Goal: Task Accomplishment & Management: Manage account settings

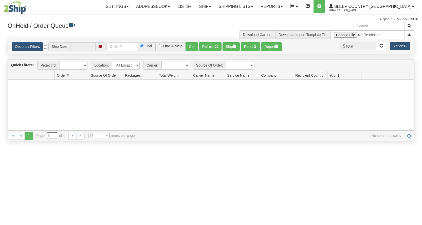
type input "[DATE]"
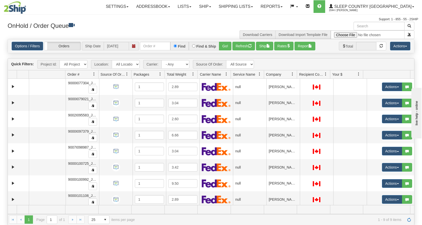
click at [284, 76] on span "Company" at bounding box center [278, 74] width 29 height 8
click at [257, 7] on link "Shipping lists" at bounding box center [236, 6] width 42 height 13
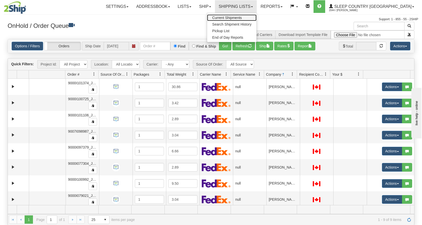
click at [242, 18] on span "Current Shipments" at bounding box center [227, 18] width 30 height 4
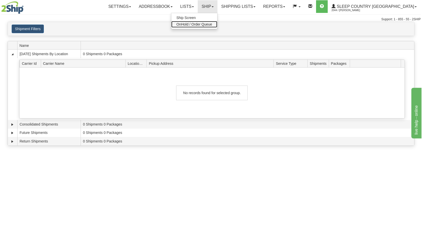
click at [212, 26] on span "OnHold / Order Queue" at bounding box center [194, 24] width 36 height 4
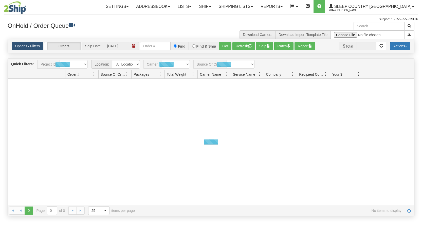
click at [399, 48] on button "Actions" at bounding box center [400, 46] width 20 height 9
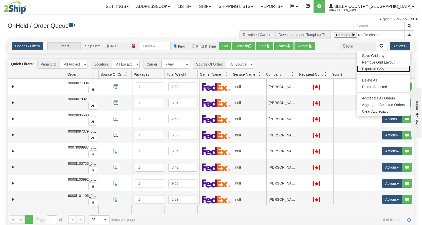
click at [374, 69] on link "Export to CSV" at bounding box center [383, 69] width 53 height 7
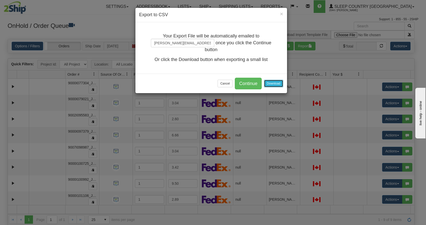
click at [272, 81] on button "Download" at bounding box center [273, 84] width 19 height 8
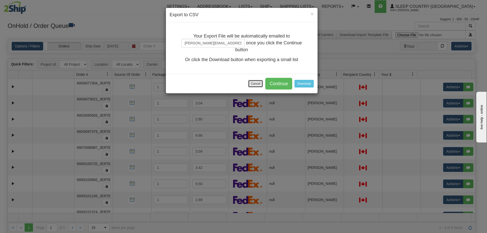
click at [250, 83] on button "Cancel" at bounding box center [255, 84] width 15 height 8
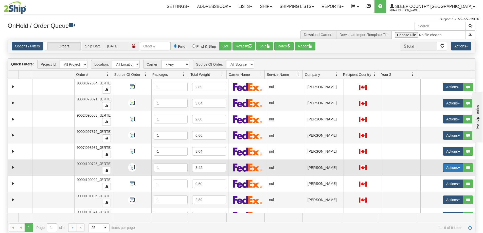
click at [422, 170] on button "Actions" at bounding box center [453, 167] width 20 height 9
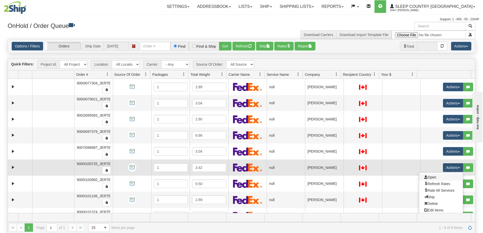
click at [422, 175] on link "Open" at bounding box center [441, 177] width 44 height 7
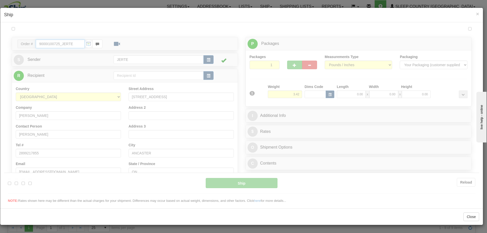
type input "15:19"
type input "16:00"
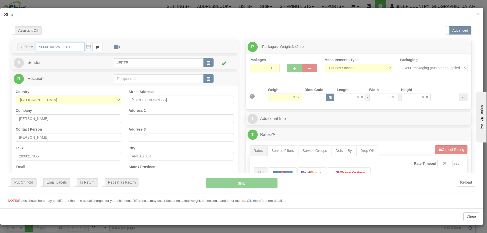
scroll to position [42, 0]
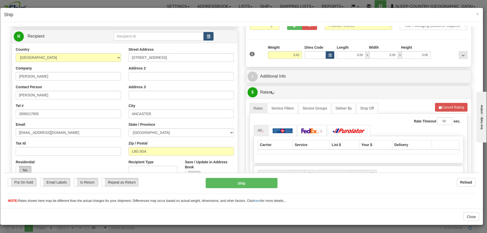
click at [25, 169] on label "No" at bounding box center [23, 170] width 15 height 8
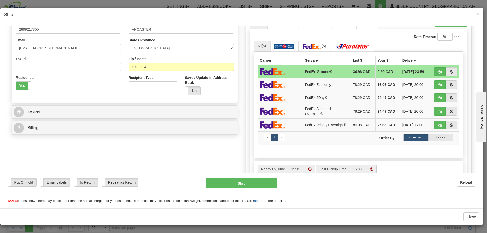
scroll to position [84, 0]
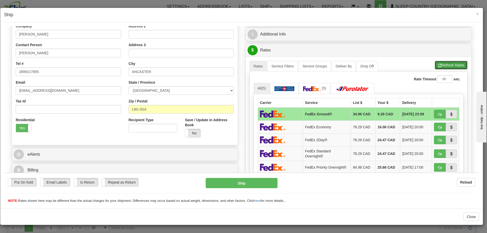
click at [422, 64] on button "Refresh Rates" at bounding box center [451, 65] width 33 height 9
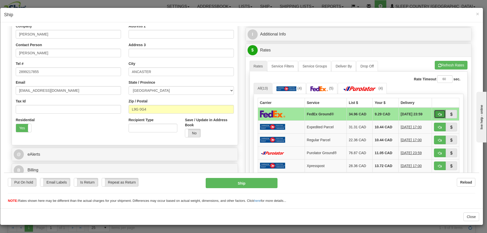
click at [422, 115] on span "button" at bounding box center [440, 114] width 4 height 3
type input "92"
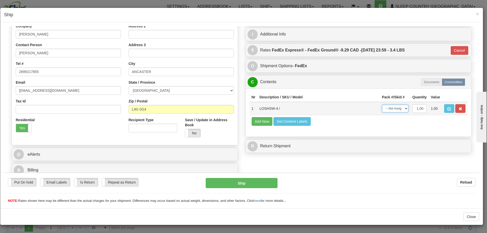
drag, startPoint x: 386, startPoint y: 107, endPoint x: 389, endPoint y: 112, distance: 5.4
click at [386, 107] on select "-- Not Assigned -- Package 1" at bounding box center [395, 108] width 26 height 8
select select "0"
click at [382, 104] on select "-- Not Assigned -- Package 1" at bounding box center [395, 108] width 26 height 8
click at [239, 184] on button "Ship" at bounding box center [241, 183] width 71 height 10
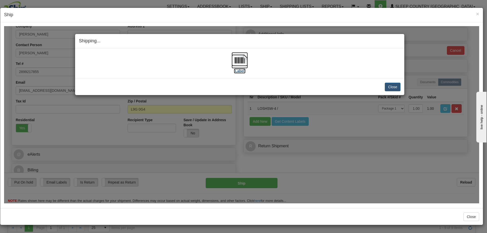
click at [241, 68] on img at bounding box center [239, 60] width 16 height 16
click at [394, 84] on button "Close" at bounding box center [393, 86] width 16 height 9
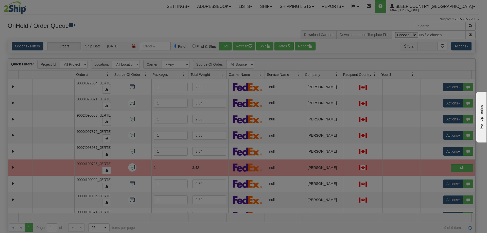
scroll to position [0, 0]
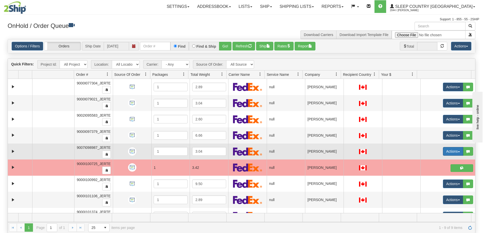
click at [422, 152] on button "Actions" at bounding box center [453, 151] width 20 height 9
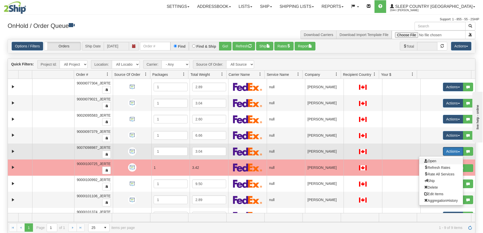
click at [422, 161] on span "Open" at bounding box center [430, 161] width 12 height 4
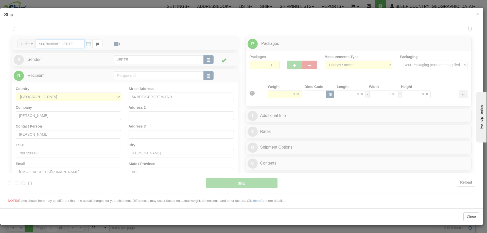
type input "15:20"
type input "16:00"
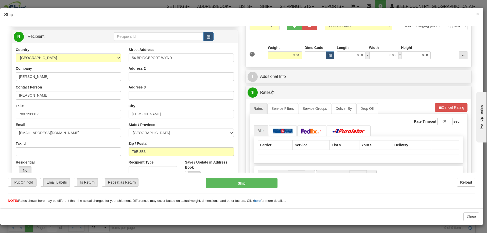
scroll to position [84, 0]
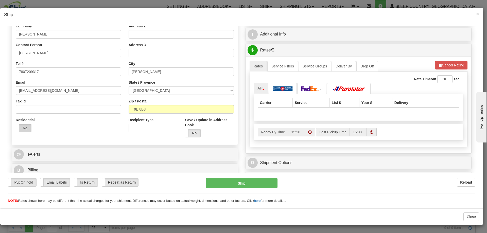
click at [25, 125] on label "No" at bounding box center [23, 128] width 15 height 8
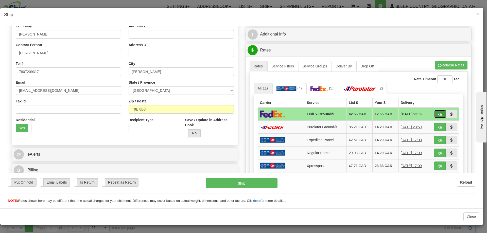
click at [422, 111] on button "button" at bounding box center [440, 114] width 12 height 9
type input "92"
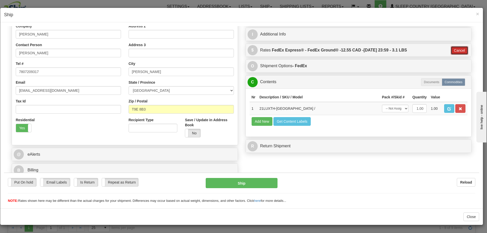
click at [422, 50] on button "Cancel" at bounding box center [460, 50] width 18 height 9
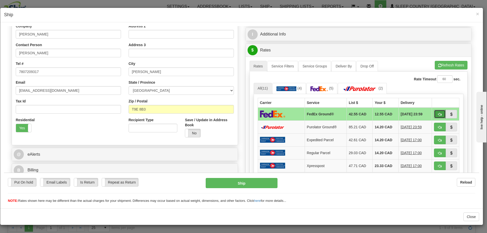
click at [422, 113] on span "button" at bounding box center [440, 114] width 4 height 3
type input "92"
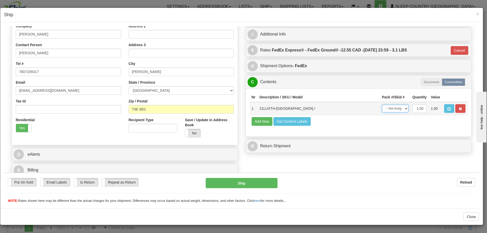
click at [393, 110] on select "-- Not Assigned -- Package 1" at bounding box center [395, 108] width 26 height 8
select select "0"
click at [382, 104] on select "-- Not Assigned -- Package 1" at bounding box center [395, 108] width 26 height 8
click at [244, 185] on button "Ship" at bounding box center [241, 183] width 71 height 10
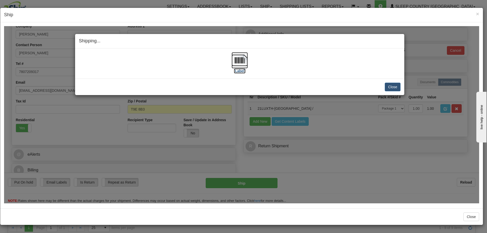
click at [242, 62] on img at bounding box center [239, 60] width 16 height 16
click at [387, 84] on button "Close" at bounding box center [393, 86] width 16 height 9
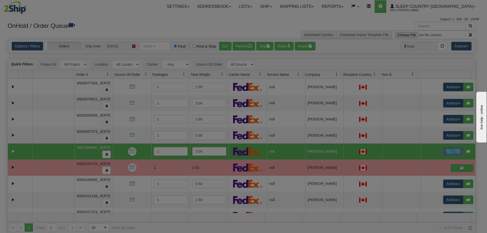
scroll to position [0, 0]
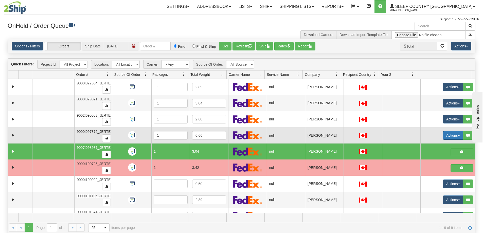
click at [422, 135] on button "Actions" at bounding box center [453, 135] width 20 height 9
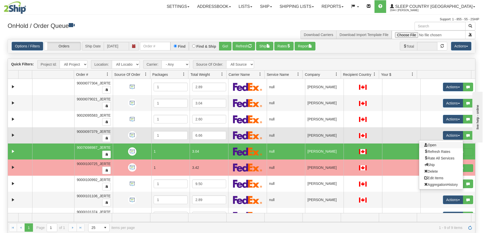
click at [422, 142] on link "Open" at bounding box center [441, 145] width 44 height 7
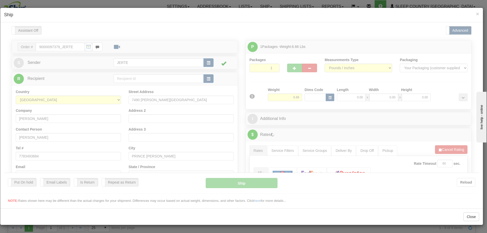
type input "15:21"
type input "16:00"
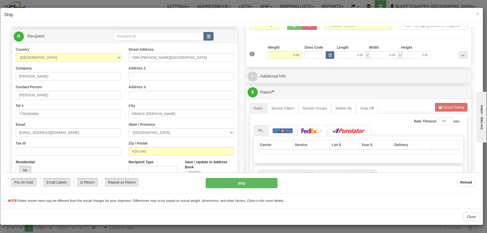
scroll to position [84, 0]
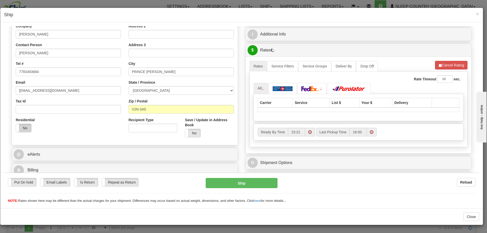
drag, startPoint x: 21, startPoint y: 127, endPoint x: 23, endPoint y: 129, distance: 2.7
click at [21, 127] on label "No" at bounding box center [23, 128] width 15 height 8
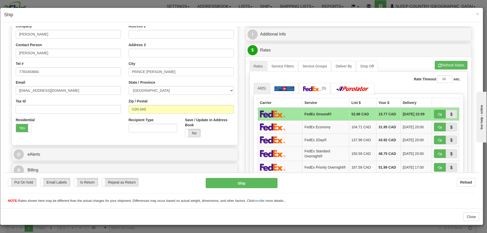
scroll to position [42, 0]
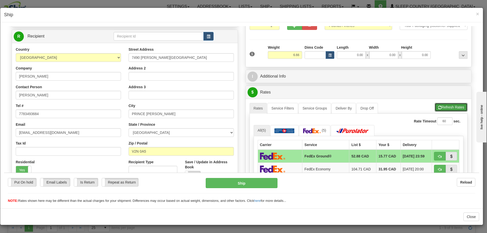
click at [422, 104] on button "Refresh Rates" at bounding box center [451, 107] width 33 height 9
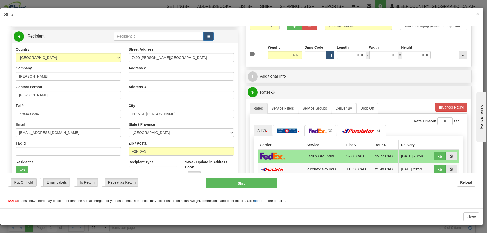
scroll to position [84, 0]
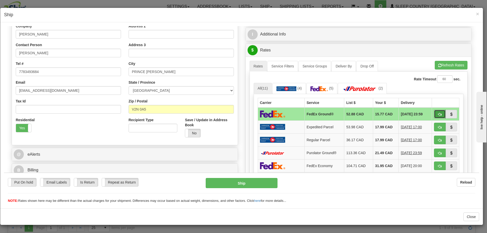
click at [422, 114] on span "button" at bounding box center [440, 114] width 4 height 3
type input "92"
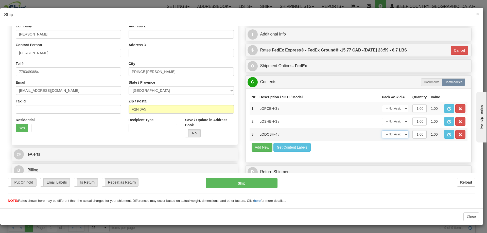
click at [396, 137] on select "-- Not Assigned -- Package 1" at bounding box center [395, 134] width 26 height 8
select select "0"
click at [382, 130] on select "-- Not Assigned -- Package 1" at bounding box center [395, 134] width 26 height 8
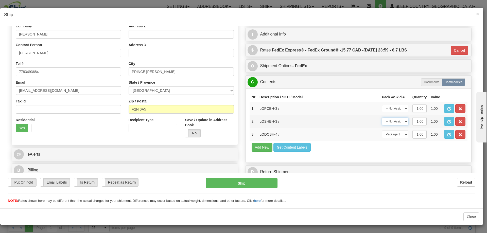
click at [396, 123] on select "-- Not Assigned -- Package 1" at bounding box center [395, 121] width 26 height 8
select select "0"
click at [382, 117] on select "-- Not Assigned -- Package 1" at bounding box center [395, 121] width 26 height 8
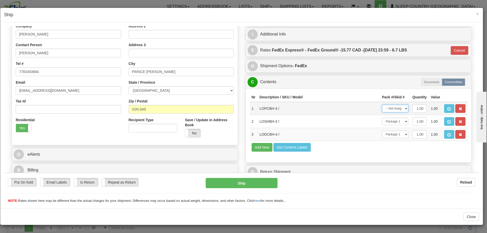
click at [395, 107] on select "-- Not Assigned -- Package 1" at bounding box center [395, 108] width 26 height 8
select select "0"
click at [382, 104] on select "-- Not Assigned -- Package 1" at bounding box center [395, 108] width 26 height 8
click at [422, 49] on button "Cancel" at bounding box center [460, 50] width 18 height 9
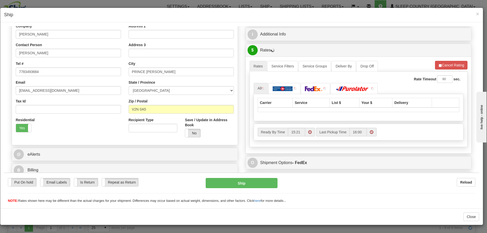
scroll to position [0, 0]
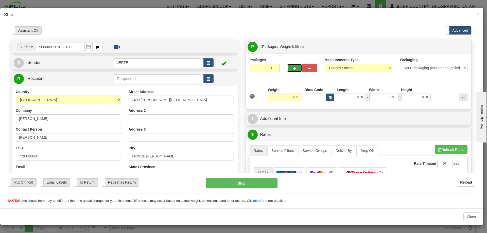
click at [294, 64] on button "button" at bounding box center [294, 67] width 15 height 9
type input "2"
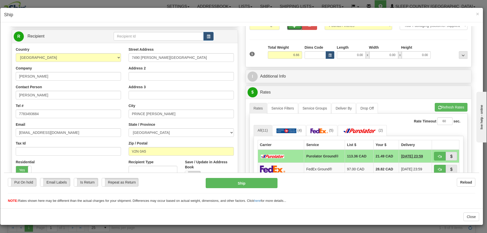
scroll to position [84, 0]
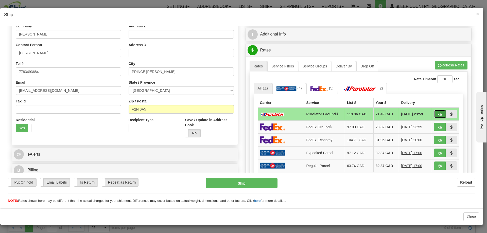
click at [422, 117] on button "button" at bounding box center [440, 114] width 12 height 9
type input "260"
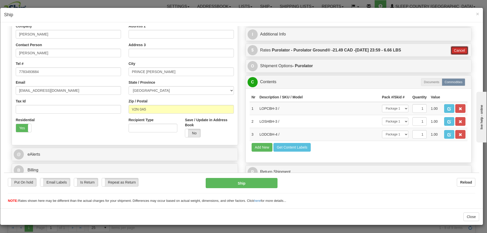
click at [422, 49] on button "Cancel" at bounding box center [460, 50] width 18 height 9
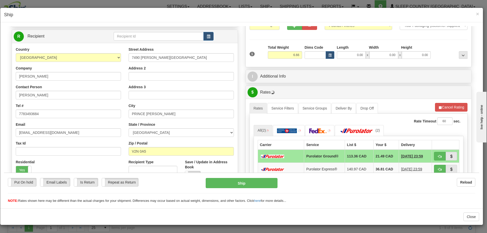
scroll to position [0, 0]
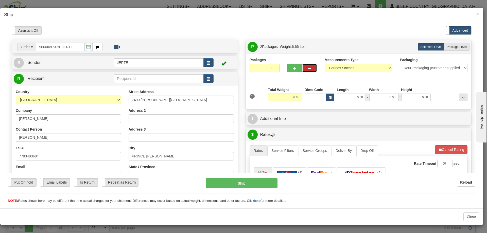
click at [304, 65] on button "button" at bounding box center [309, 67] width 15 height 9
type input "1"
click at [422, 147] on button "Cancel Rating" at bounding box center [451, 149] width 32 height 9
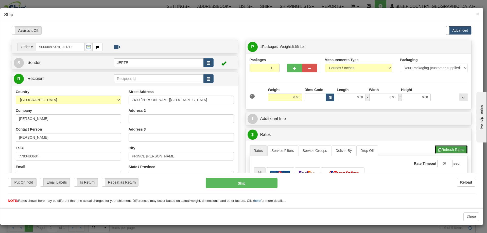
click at [422, 147] on button "Refresh Rates" at bounding box center [451, 149] width 33 height 9
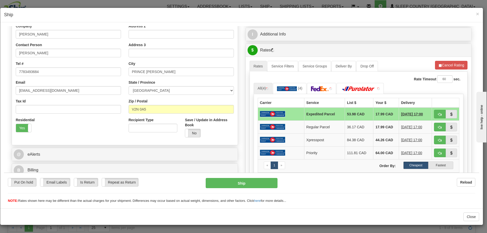
scroll to position [127, 0]
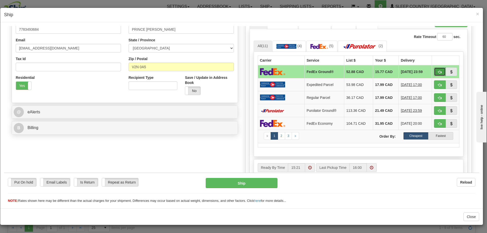
click at [422, 69] on button "button" at bounding box center [440, 71] width 12 height 9
type input "92"
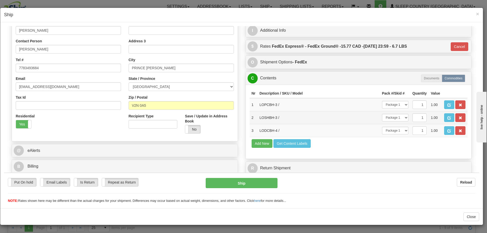
scroll to position [88, 0]
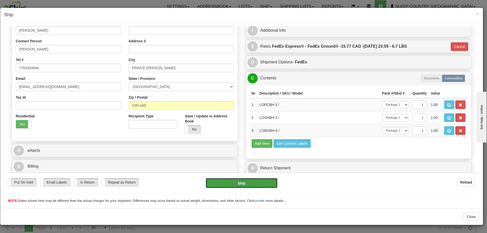
click at [254, 185] on button "Ship" at bounding box center [241, 183] width 71 height 10
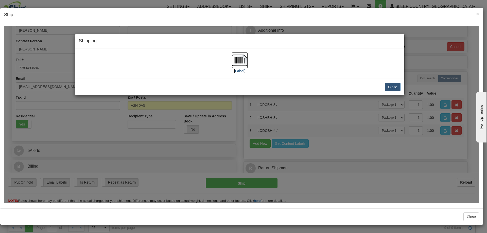
click at [238, 58] on img at bounding box center [239, 60] width 16 height 16
click at [392, 87] on button "Close" at bounding box center [393, 86] width 16 height 9
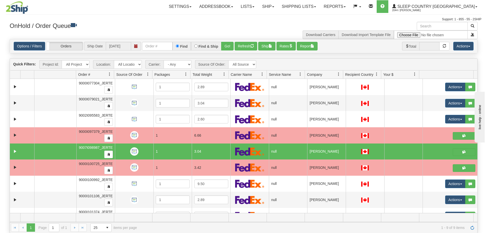
scroll to position [11, 0]
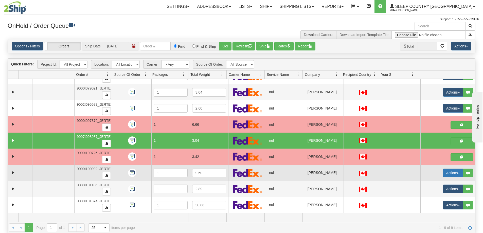
click at [422, 175] on button "Actions" at bounding box center [453, 173] width 20 height 9
click at [422, 181] on link "Open" at bounding box center [441, 182] width 44 height 7
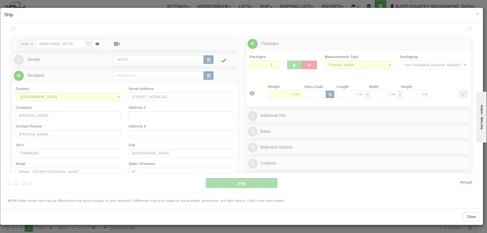
scroll to position [0, 0]
type input "15:38"
type input "16:00"
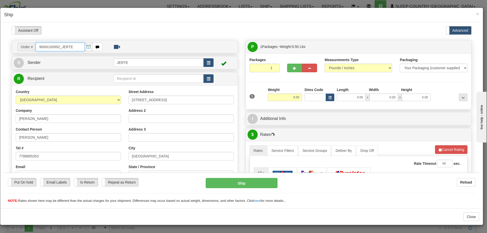
scroll to position [84, 0]
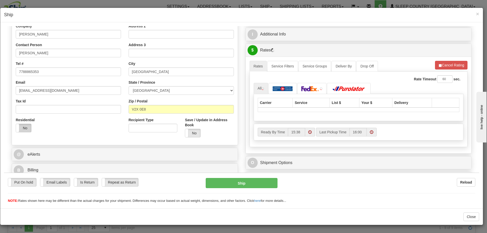
click at [25, 129] on label "No" at bounding box center [23, 128] width 15 height 8
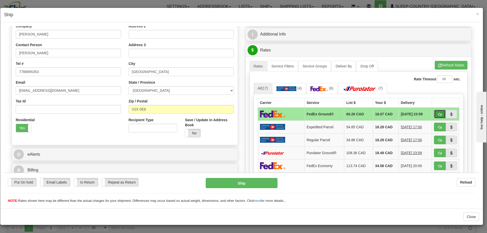
click at [422, 114] on button "button" at bounding box center [440, 114] width 12 height 9
type input "92"
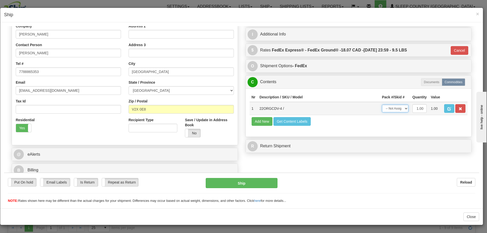
drag, startPoint x: 385, startPoint y: 108, endPoint x: 389, endPoint y: 112, distance: 4.8
click at [385, 108] on select "-- Not Assigned -- Package 1" at bounding box center [395, 108] width 26 height 8
select select "0"
click at [382, 104] on select "-- Not Assigned -- Package 1" at bounding box center [395, 108] width 26 height 8
click at [252, 180] on button "Ship" at bounding box center [241, 183] width 71 height 10
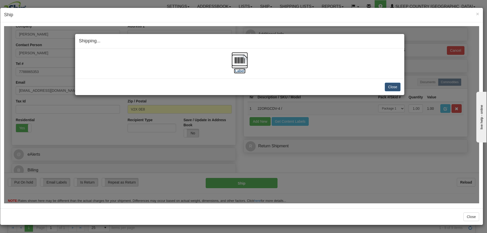
click at [245, 62] on img at bounding box center [239, 60] width 16 height 16
click at [394, 86] on button "Close" at bounding box center [393, 86] width 16 height 9
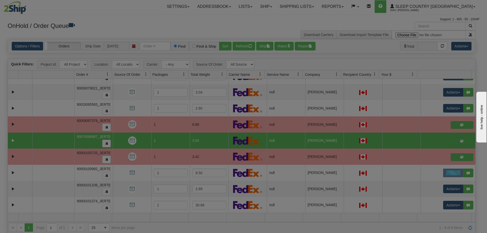
scroll to position [0, 0]
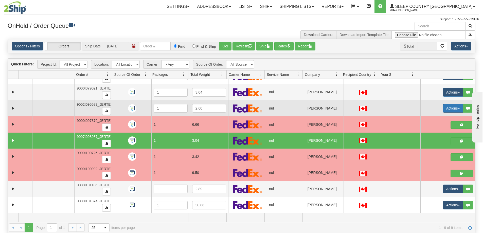
click at [422, 108] on button "Actions" at bounding box center [453, 108] width 20 height 9
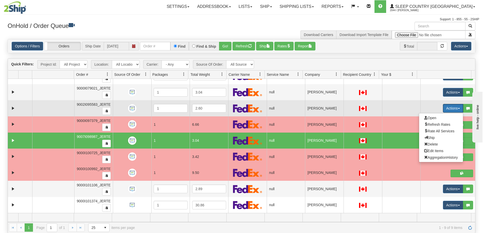
click at [422, 114] on ul "Open Refresh Rates Rate All Services Ship Delete Edit Items AggregationHistory" at bounding box center [441, 137] width 44 height 49
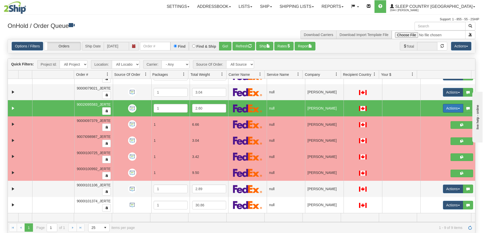
click at [422, 110] on button "Actions" at bounding box center [453, 108] width 20 height 9
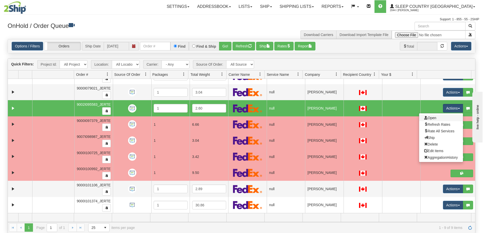
click at [422, 117] on link "Open" at bounding box center [441, 118] width 44 height 7
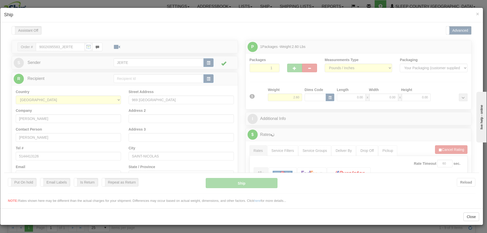
type input "15:39"
type input "16:00"
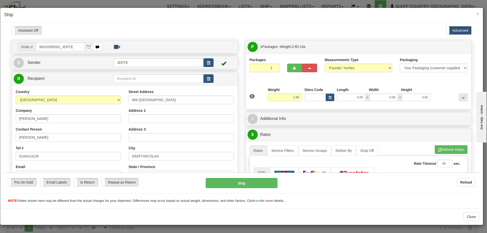
scroll to position [42, 0]
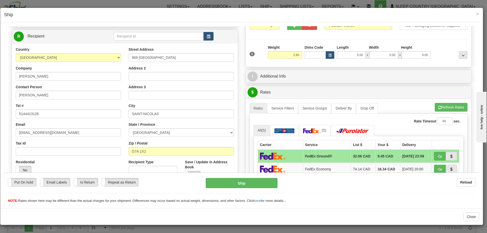
click at [22, 173] on div "Put On hold Put On hold Email Labels Email Labels Edit Is Return Is Return Repe…" at bounding box center [241, 187] width 475 height 31
click at [25, 169] on label "No" at bounding box center [23, 170] width 15 height 8
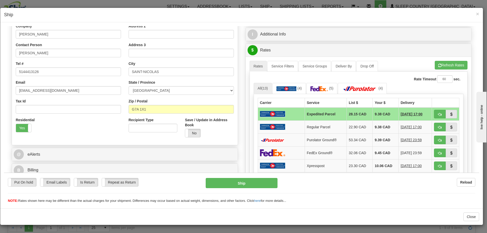
scroll to position [127, 0]
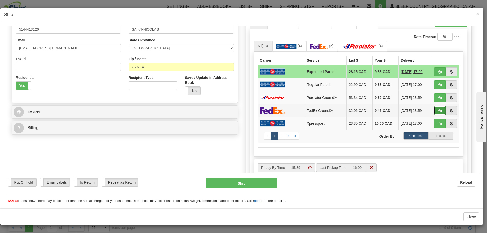
click at [422, 109] on span "button" at bounding box center [440, 110] width 4 height 3
type input "92"
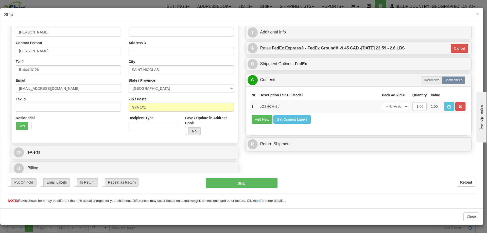
scroll to position [86, 0]
click at [391, 106] on select "-- Not Assigned -- Package 1" at bounding box center [395, 106] width 26 height 8
select select "0"
click at [382, 102] on select "-- Not Assigned -- Package 1" at bounding box center [395, 106] width 26 height 8
click at [242, 178] on button "Ship" at bounding box center [241, 183] width 71 height 10
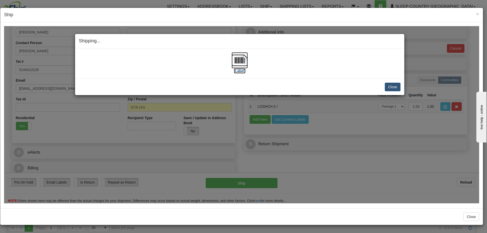
click at [237, 57] on img at bounding box center [239, 60] width 16 height 16
click at [393, 89] on button "Close" at bounding box center [393, 86] width 16 height 9
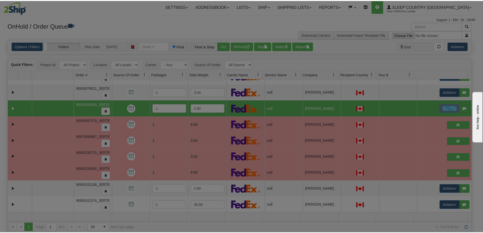
scroll to position [0, 0]
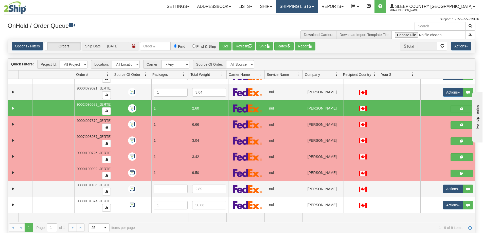
click at [318, 10] on link "Shipping lists" at bounding box center [297, 6] width 42 height 13
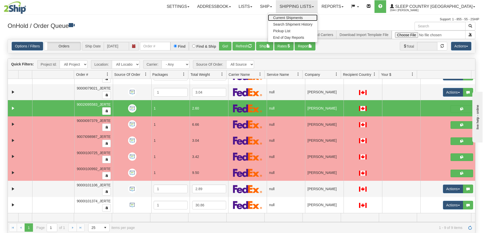
click at [317, 20] on link "Current Shipments" at bounding box center [292, 17] width 49 height 7
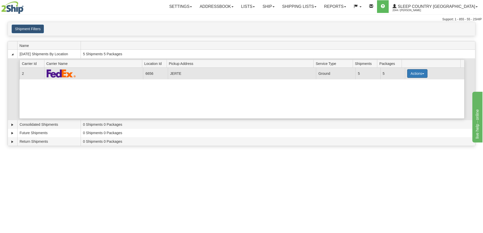
click at [419, 74] on button "Actions" at bounding box center [417, 73] width 20 height 9
click at [403, 96] on span "Pickup" at bounding box center [398, 96] width 13 height 4
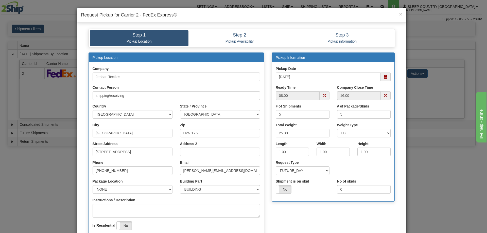
click at [384, 77] on span at bounding box center [386, 77] width 4 height 4
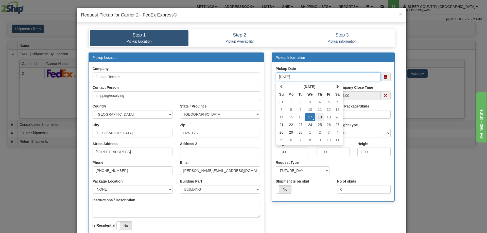
click at [319, 115] on td "18" at bounding box center [319, 117] width 9 height 8
type input "09/18/2025"
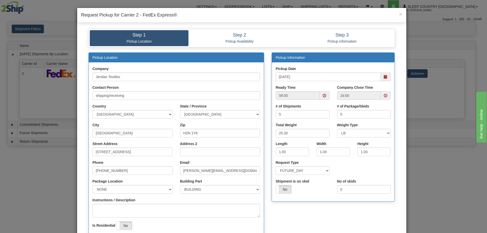
click at [325, 94] on span at bounding box center [324, 95] width 10 height 9
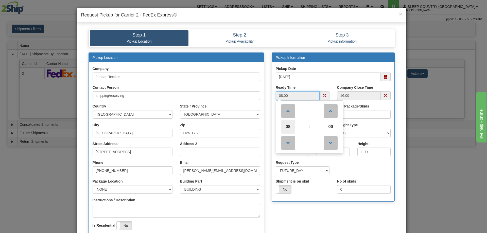
click at [291, 122] on span "08" at bounding box center [288, 127] width 14 height 14
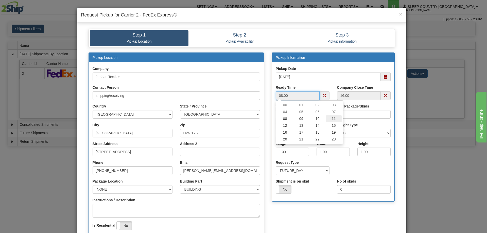
click at [331, 118] on td "11" at bounding box center [334, 118] width 16 height 7
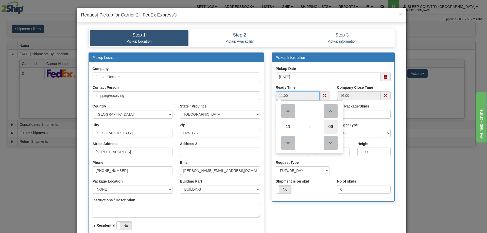
click at [331, 125] on span "00" at bounding box center [331, 127] width 14 height 14
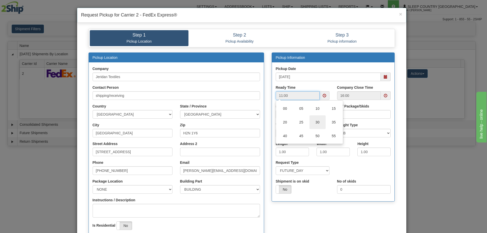
click at [317, 125] on td "30" at bounding box center [317, 122] width 16 height 14
type input "11:30"
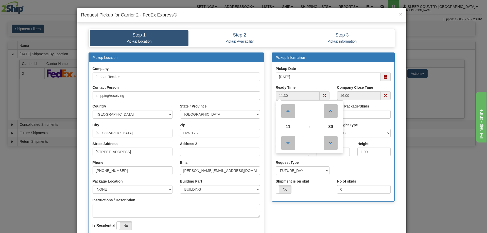
click at [364, 106] on label "# of Package/Skids" at bounding box center [353, 106] width 32 height 5
click at [364, 110] on input "5" at bounding box center [364, 114] width 54 height 9
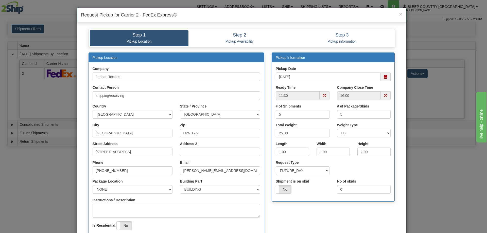
scroll to position [78, 0]
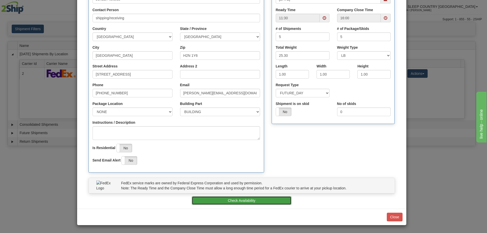
click at [245, 197] on button "Check Availability" at bounding box center [242, 200] width 100 height 9
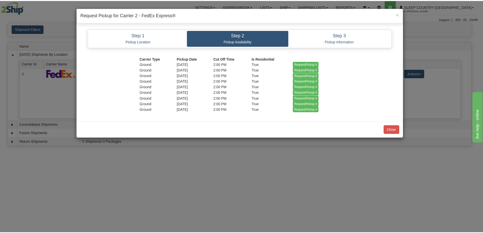
scroll to position [0, 0]
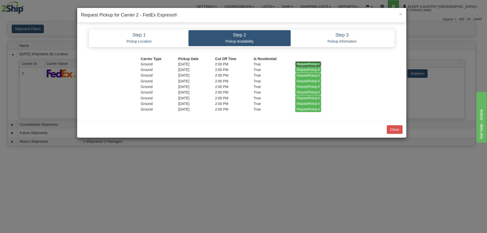
click at [304, 62] on input "RequestPickup #" at bounding box center [308, 64] width 26 height 6
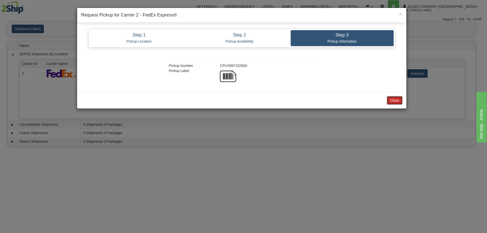
click at [395, 100] on button "Close" at bounding box center [395, 100] width 16 height 9
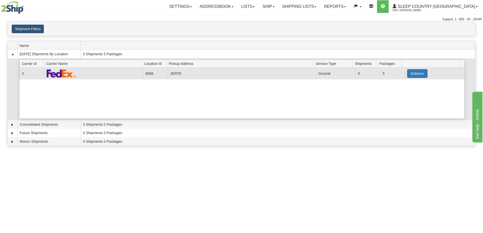
click at [414, 75] on button "Actions" at bounding box center [417, 73] width 20 height 9
click at [402, 91] on span "Close" at bounding box center [398, 90] width 12 height 4
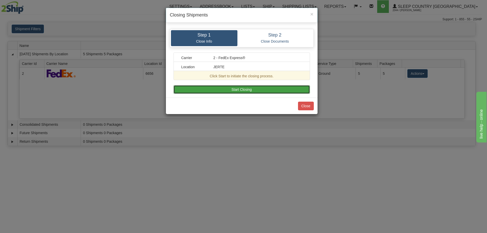
click at [268, 94] on button "Start Closing" at bounding box center [241, 89] width 136 height 9
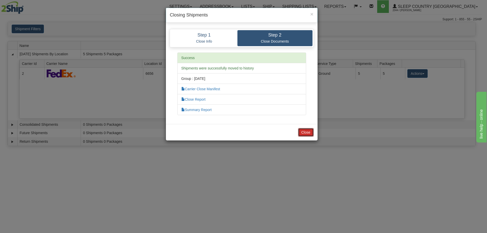
click at [301, 129] on button "Close" at bounding box center [306, 132] width 16 height 9
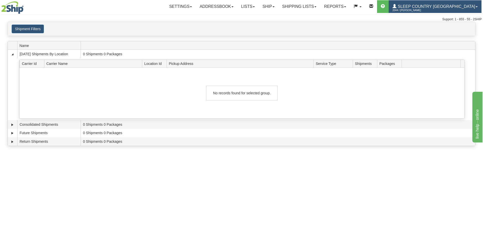
click at [430, 9] on span "2044 / [PERSON_NAME]" at bounding box center [411, 10] width 38 height 5
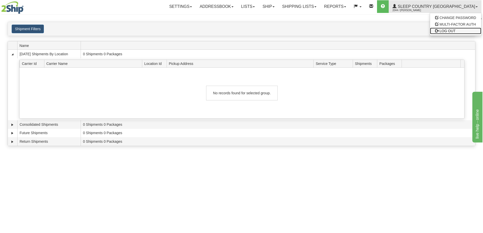
click at [440, 31] on span "LOG OUT" at bounding box center [448, 31] width 16 height 4
